Goal: Information Seeking & Learning: Learn about a topic

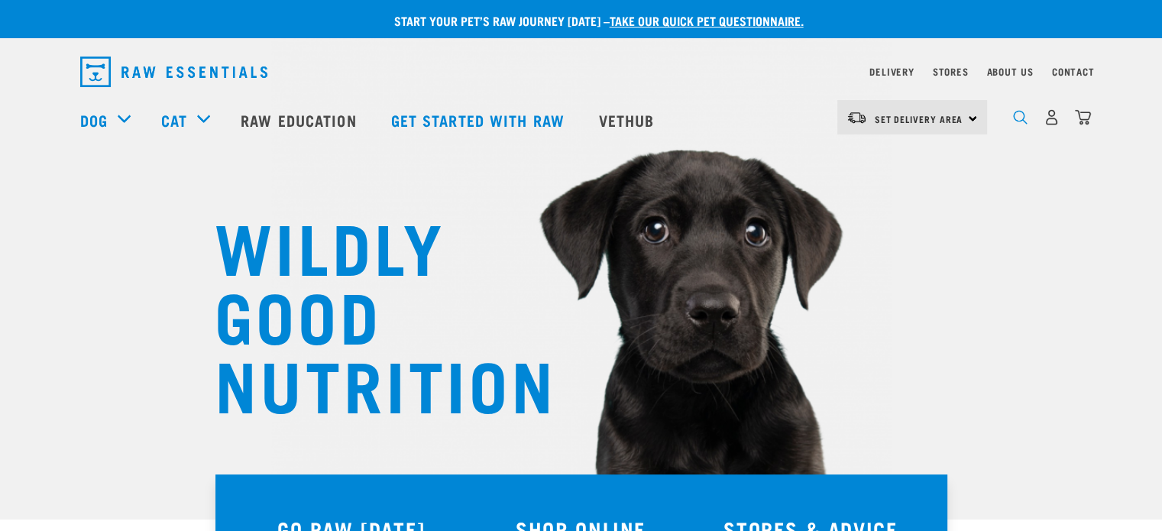
click at [1017, 121] on img "dropdown navigation" at bounding box center [1020, 117] width 15 height 15
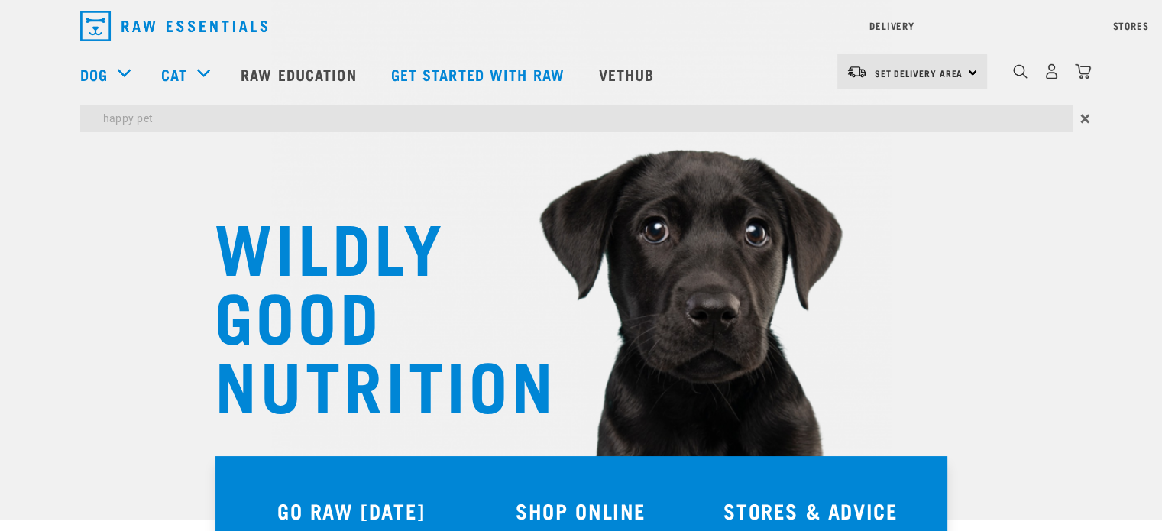
type input "happy pet"
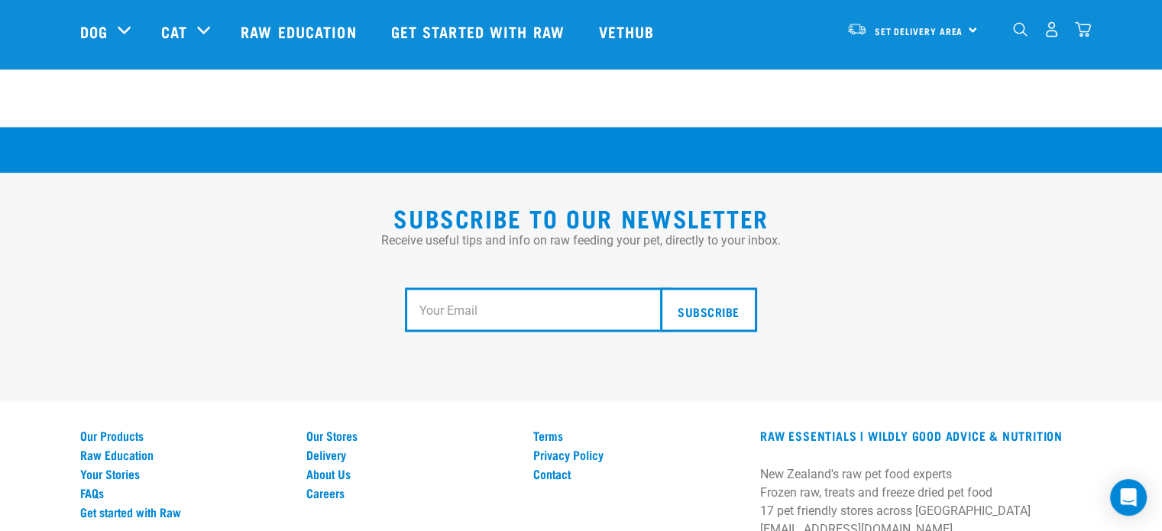
scroll to position [2826, 0]
